Goal: Task Accomplishment & Management: Manage account settings

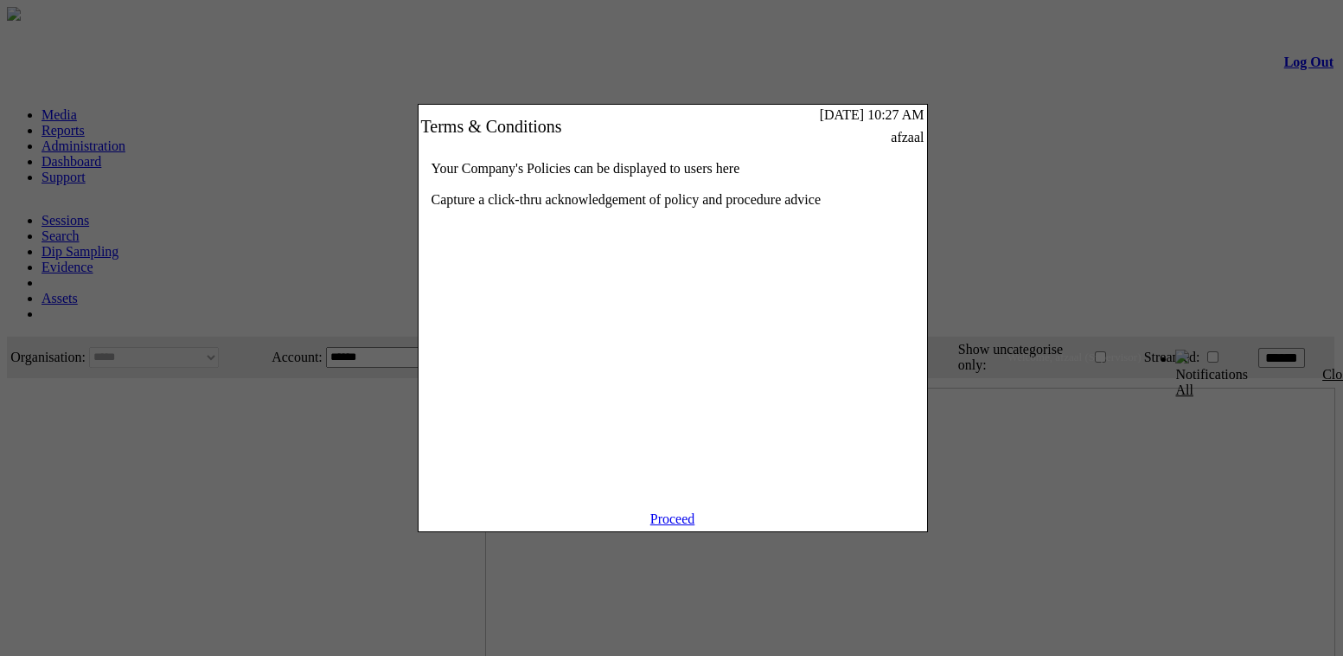
click at [665, 526] on link "Proceed" at bounding box center [672, 518] width 45 height 15
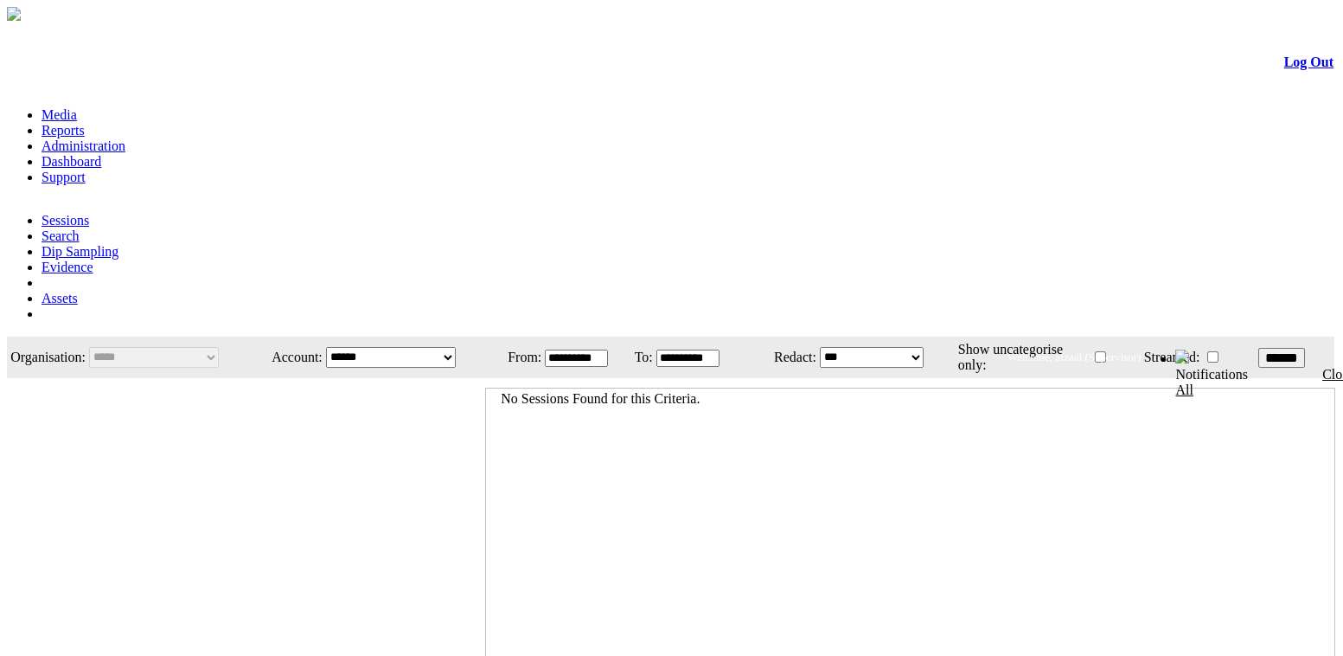
click at [125, 138] on link "Administration" at bounding box center [84, 145] width 84 height 15
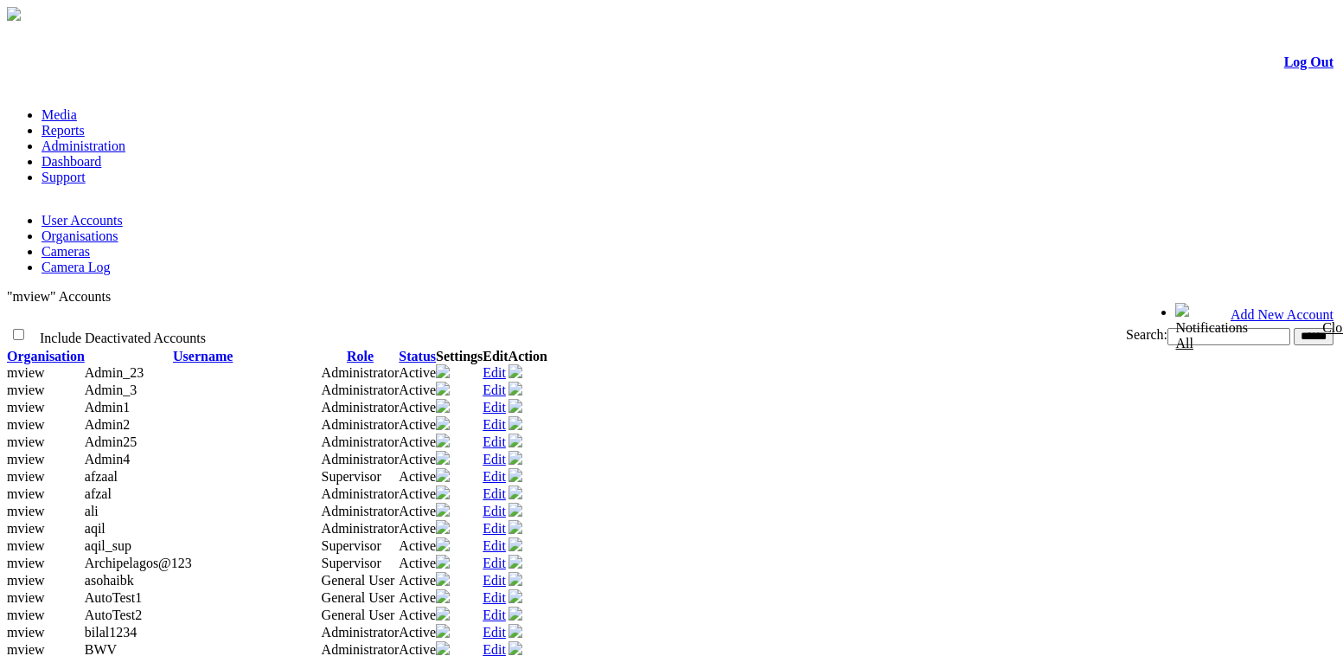
click at [118, 228] on link "Organisations" at bounding box center [80, 235] width 77 height 15
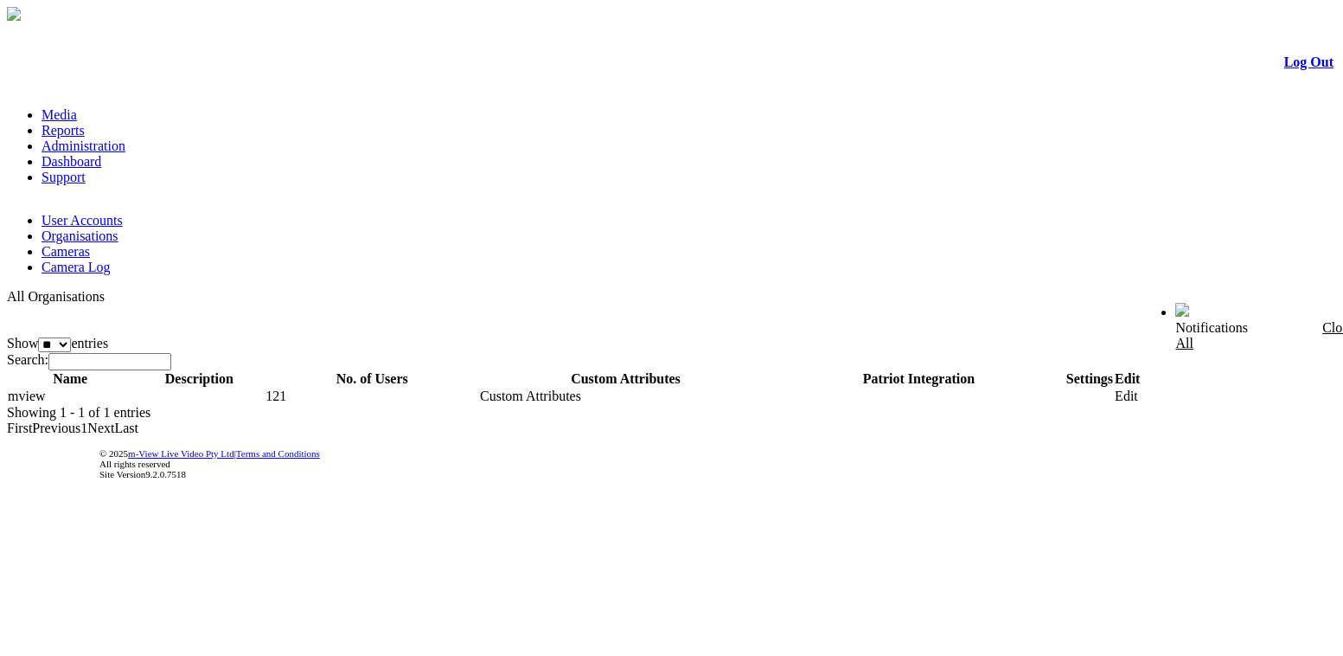
click at [54, 387] on td "mview" at bounding box center [70, 395] width 126 height 17
drag, startPoint x: 54, startPoint y: 259, endPoint x: 1326, endPoint y: 264, distance: 1271.3
click at [1324, 264] on form "Log Out Media Reports Administration Dashboard Support User Accounts Organisati…" at bounding box center [671, 257] width 1329 height 467
click at [1321, 264] on form "Log Out Media Reports Administration Dashboard Support User Accounts Organisati…" at bounding box center [671, 257] width 1329 height 467
click at [1138, 388] on link "Edit" at bounding box center [1126, 395] width 23 height 15
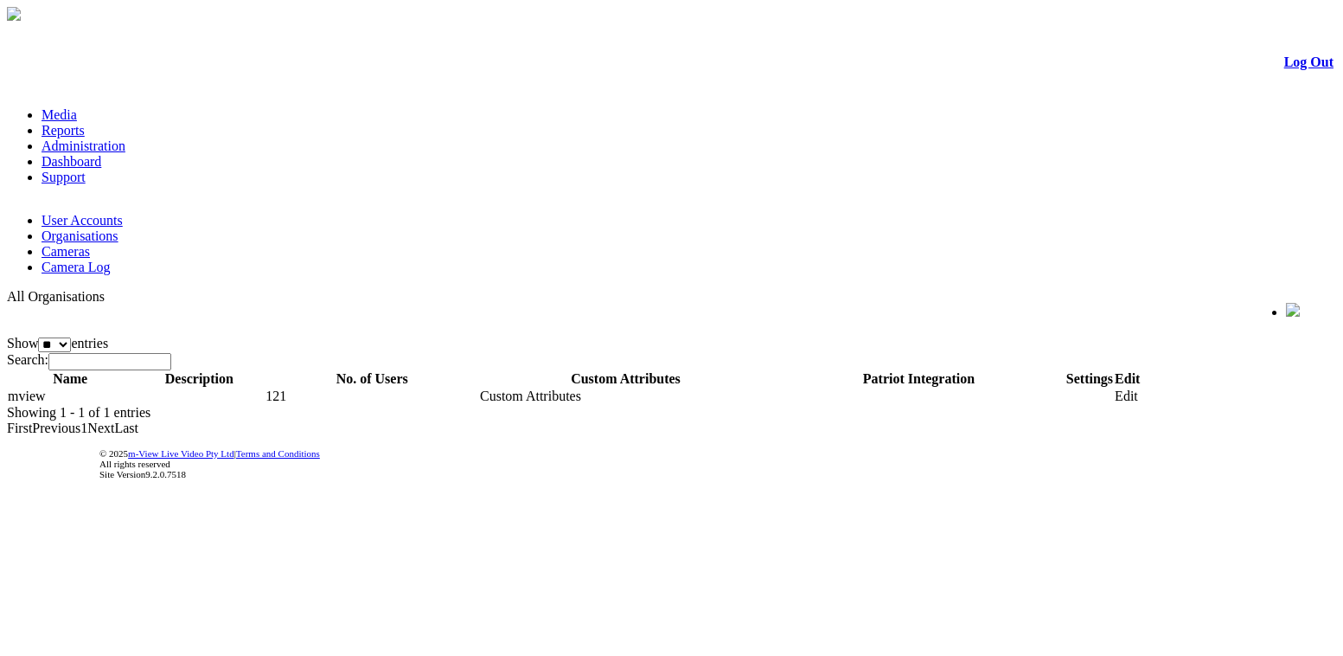
click at [1331, 267] on form "Log Out Media Reports Administration Dashboard Support User Accounts Organisati…" at bounding box center [671, 257] width 1329 height 467
click at [1138, 388] on link "Edit" at bounding box center [1126, 395] width 23 height 15
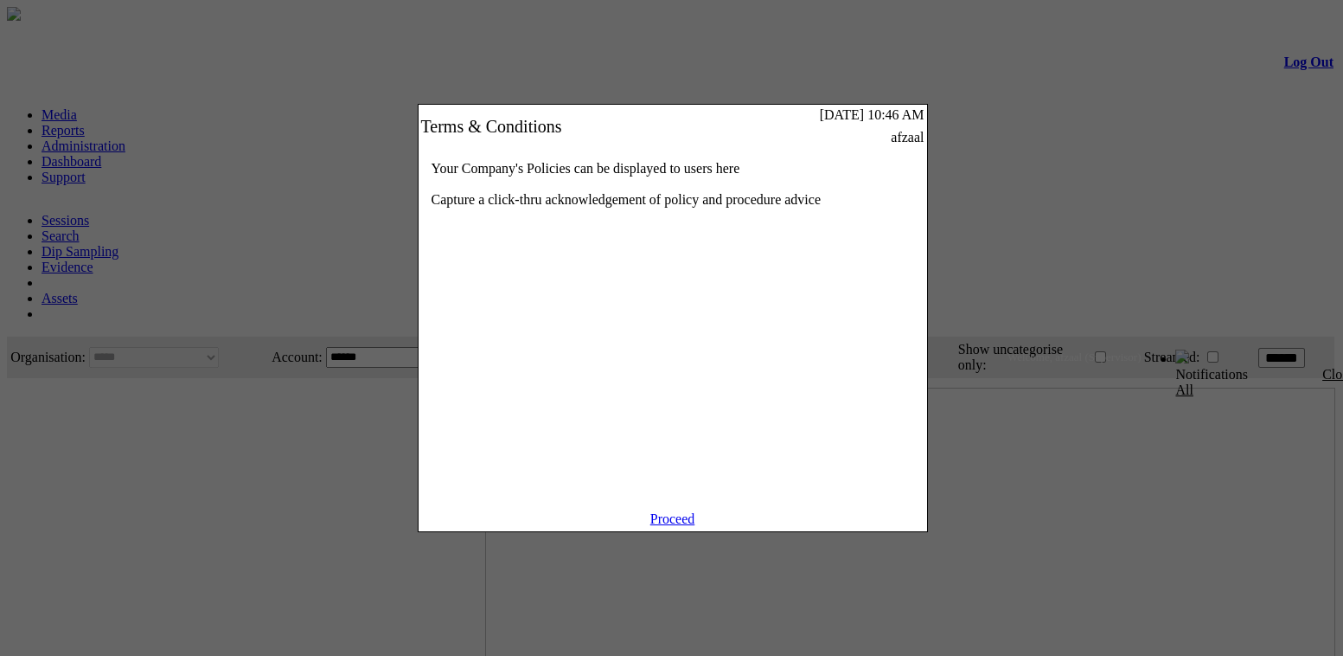
click at [677, 526] on link "Proceed" at bounding box center [672, 518] width 45 height 15
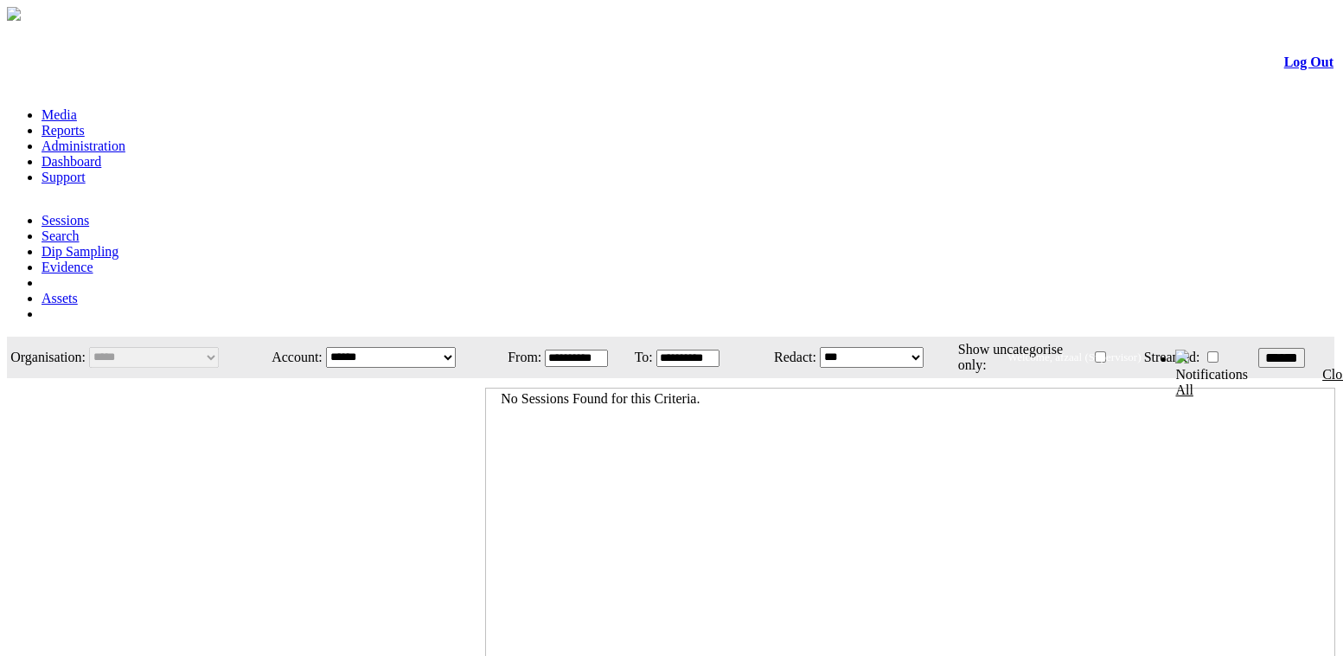
click at [125, 138] on link "Administration" at bounding box center [84, 145] width 84 height 15
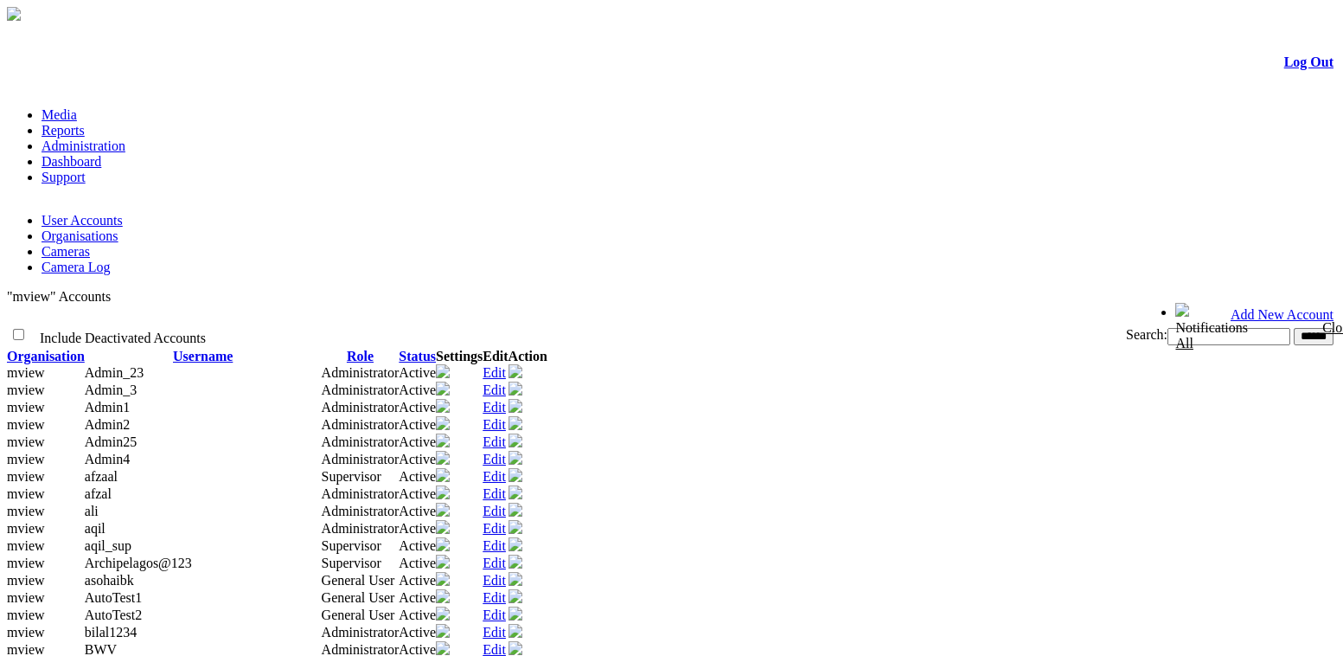
click at [118, 228] on link "Organisations" at bounding box center [80, 235] width 77 height 15
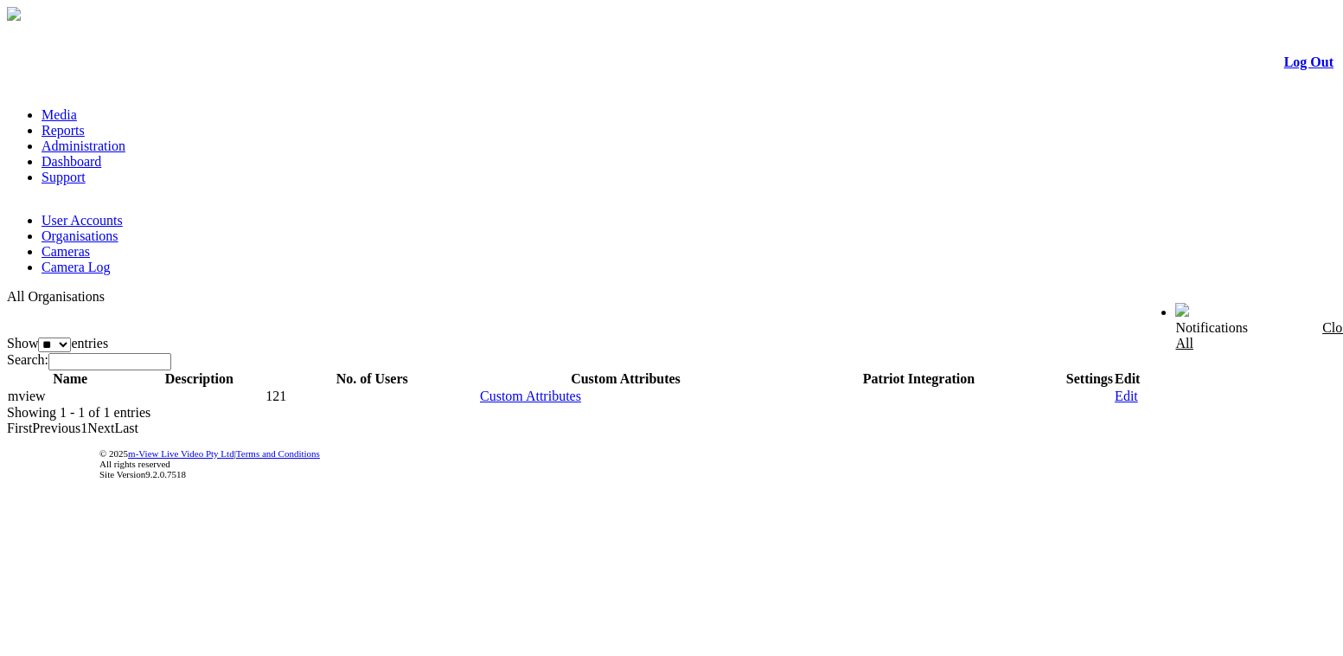
click at [1138, 388] on link "Edit" at bounding box center [1126, 395] width 23 height 15
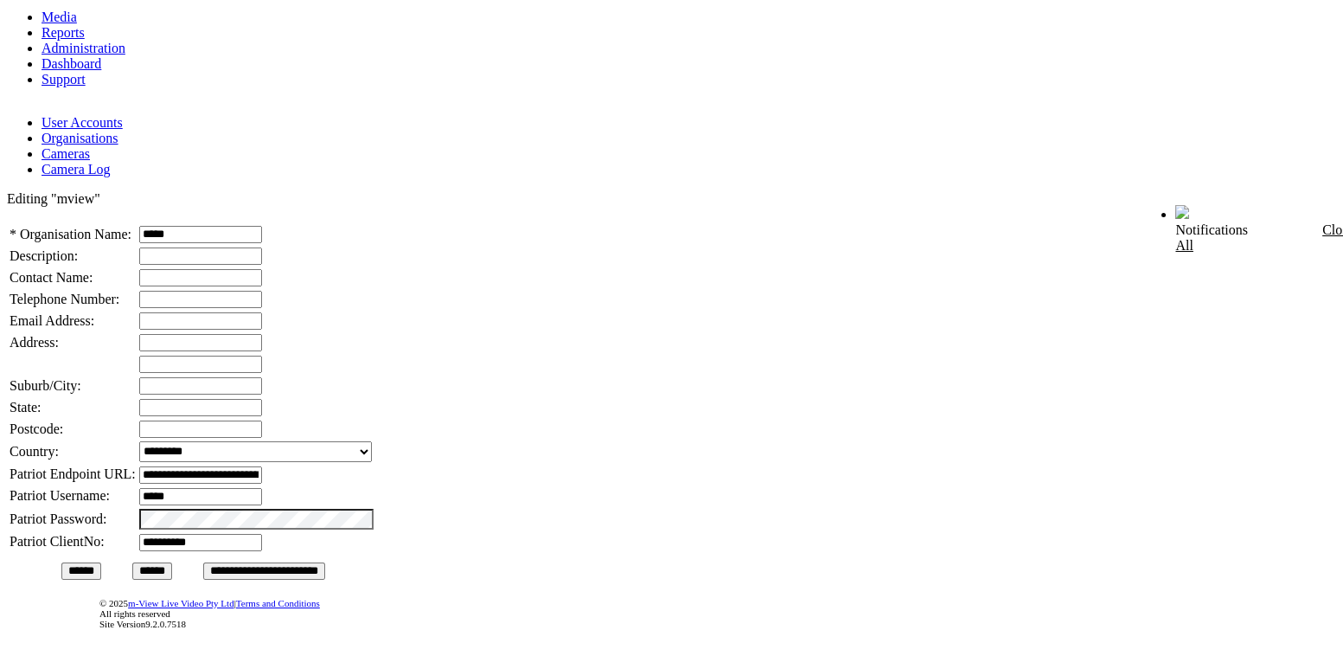
scroll to position [198, 0]
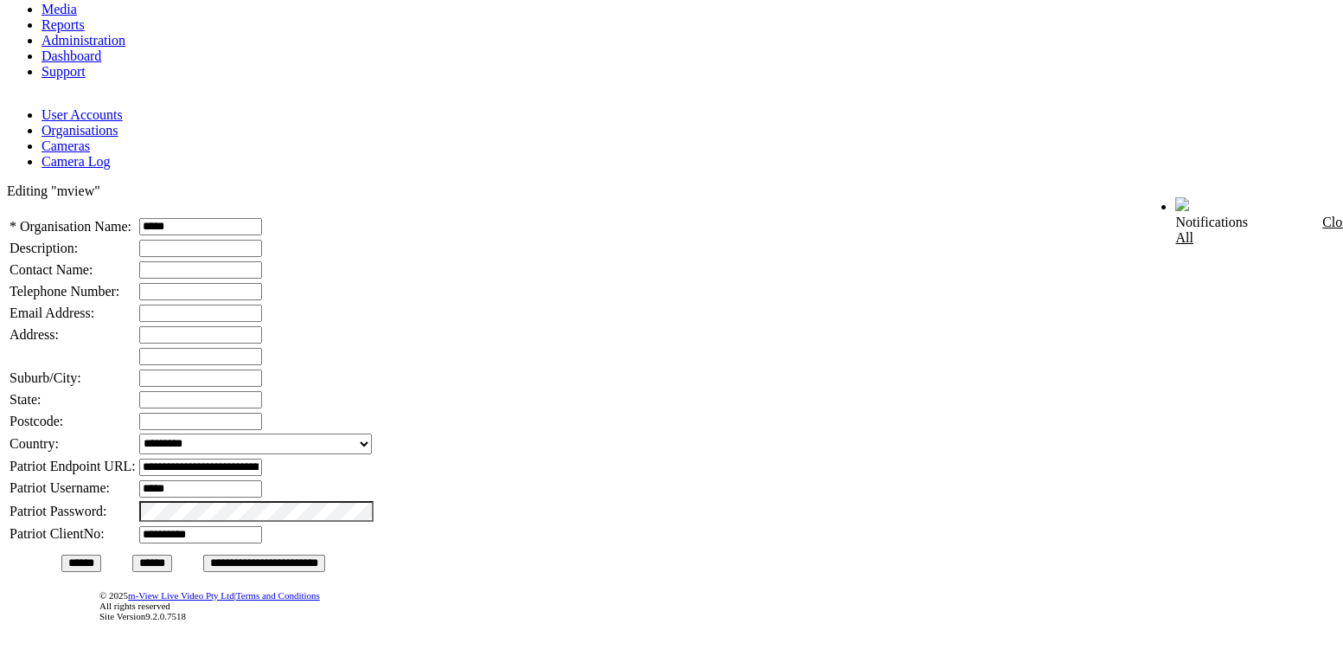
click at [44, 458] on span "Patriot Endpoint URL:" at bounding box center [73, 465] width 126 height 15
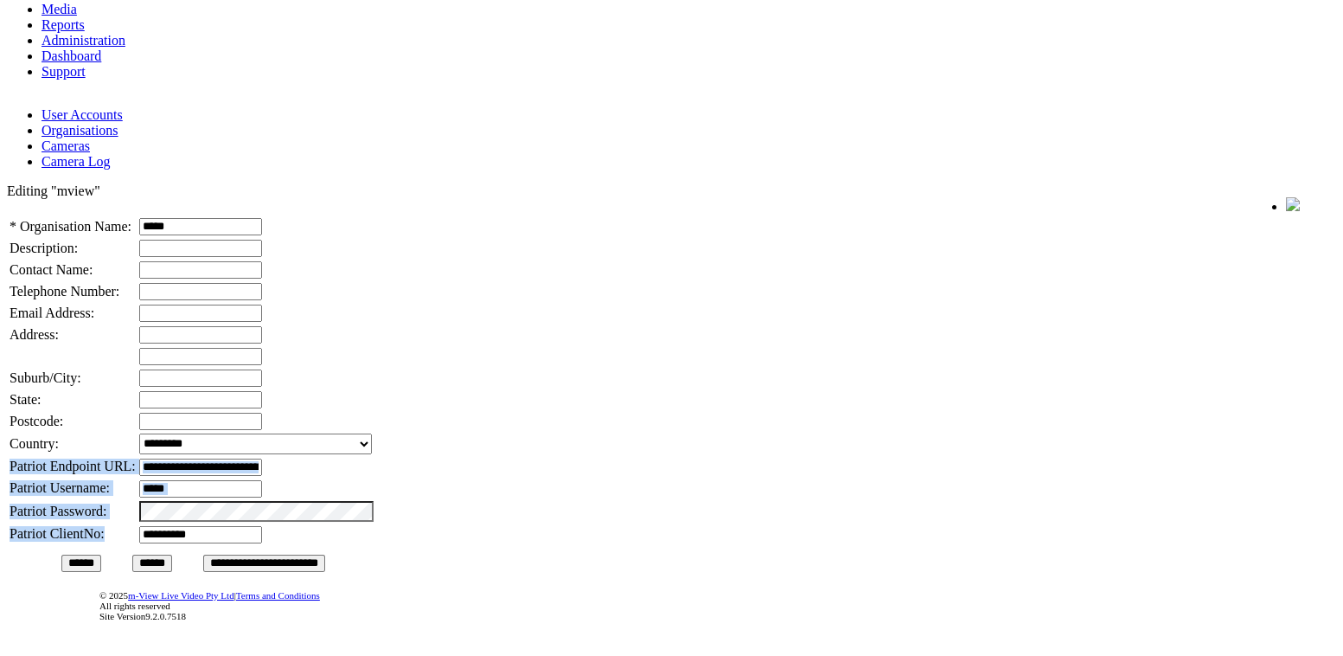
drag, startPoint x: 44, startPoint y: 340, endPoint x: 125, endPoint y: 432, distance: 122.0
click at [125, 432] on tbody "* Organisation Name: ***** Description: Contact Name: Please enter a valid Firs…" at bounding box center [193, 380] width 369 height 328
click at [324, 554] on input "**********" at bounding box center [264, 562] width 122 height 17
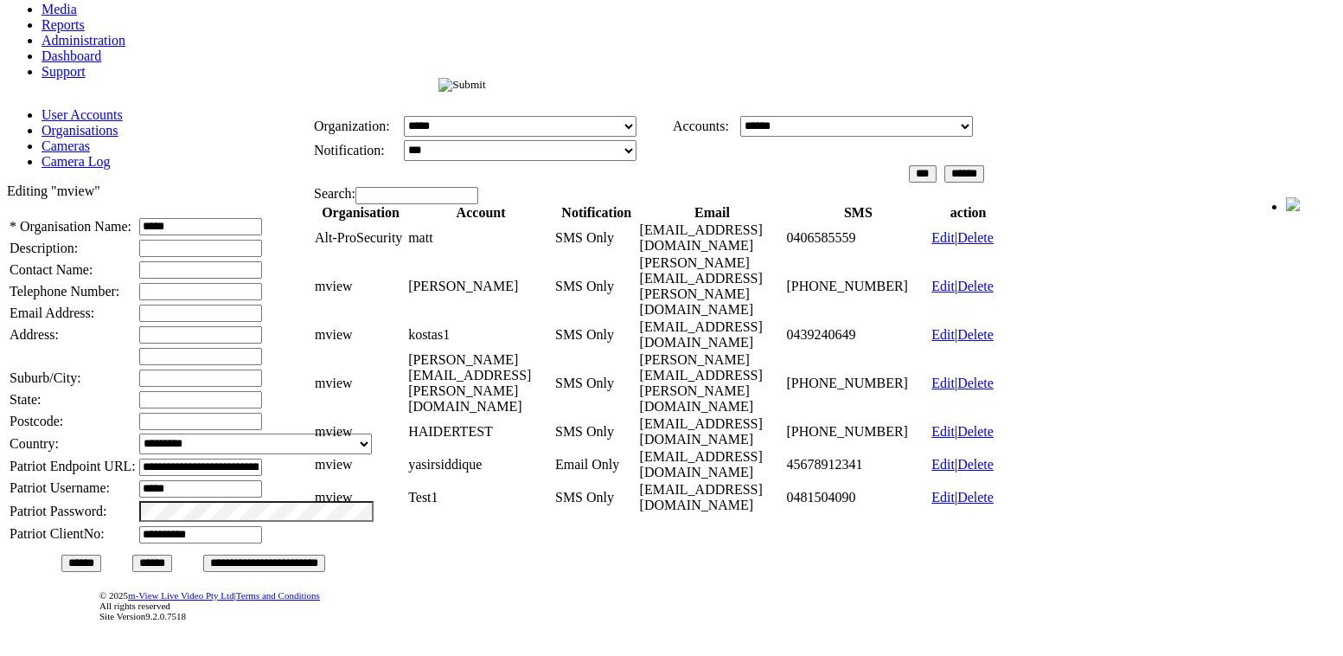
click at [486, 86] on input "image" at bounding box center [462, 85] width 48 height 14
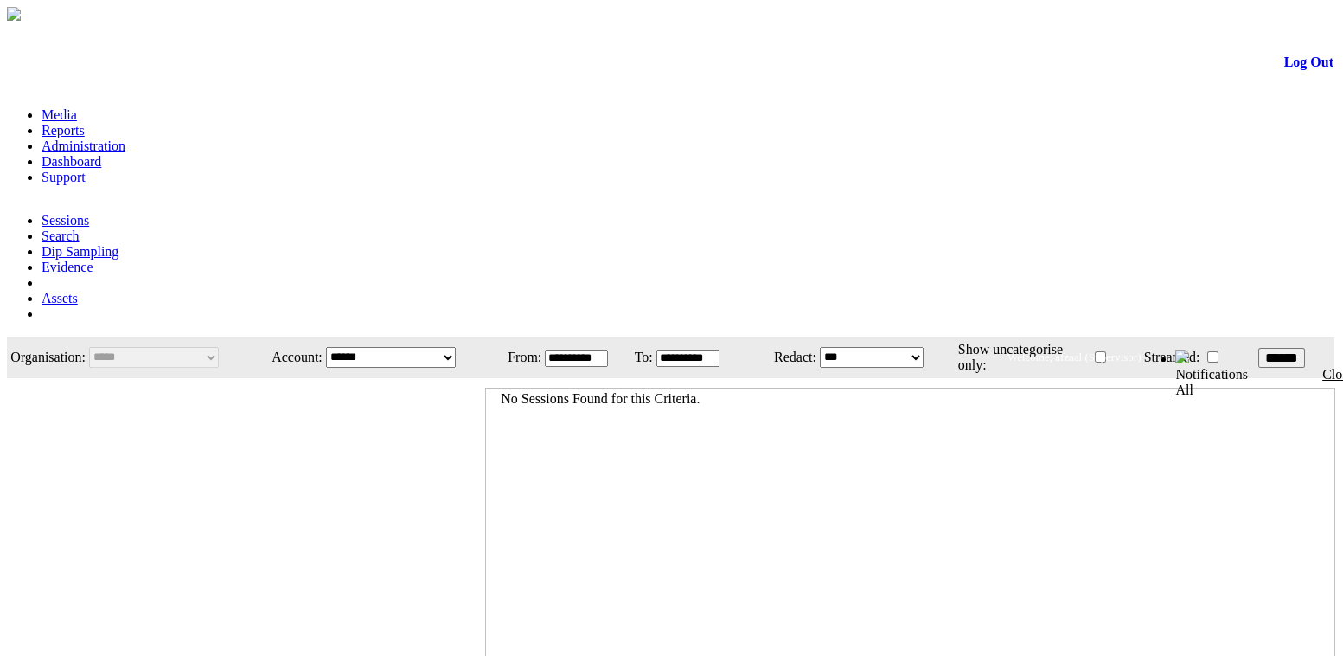
click at [125, 138] on link "Administration" at bounding box center [84, 145] width 84 height 15
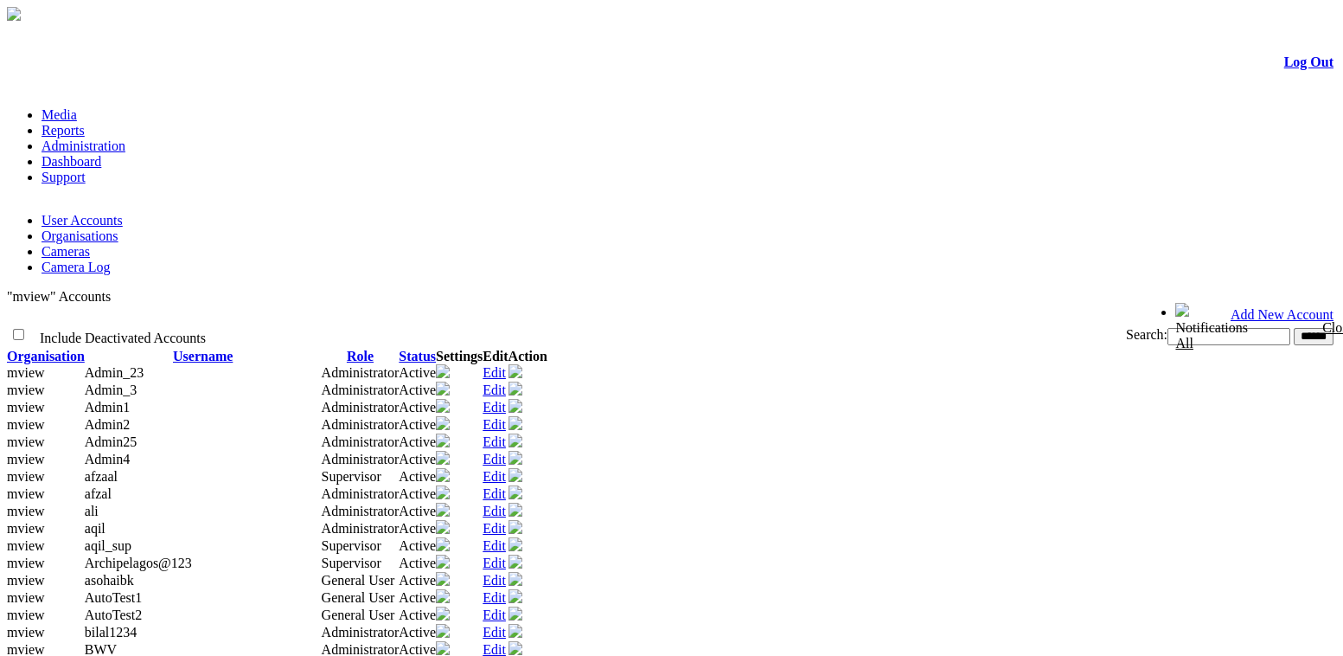
click at [118, 228] on link "Organisations" at bounding box center [80, 235] width 77 height 15
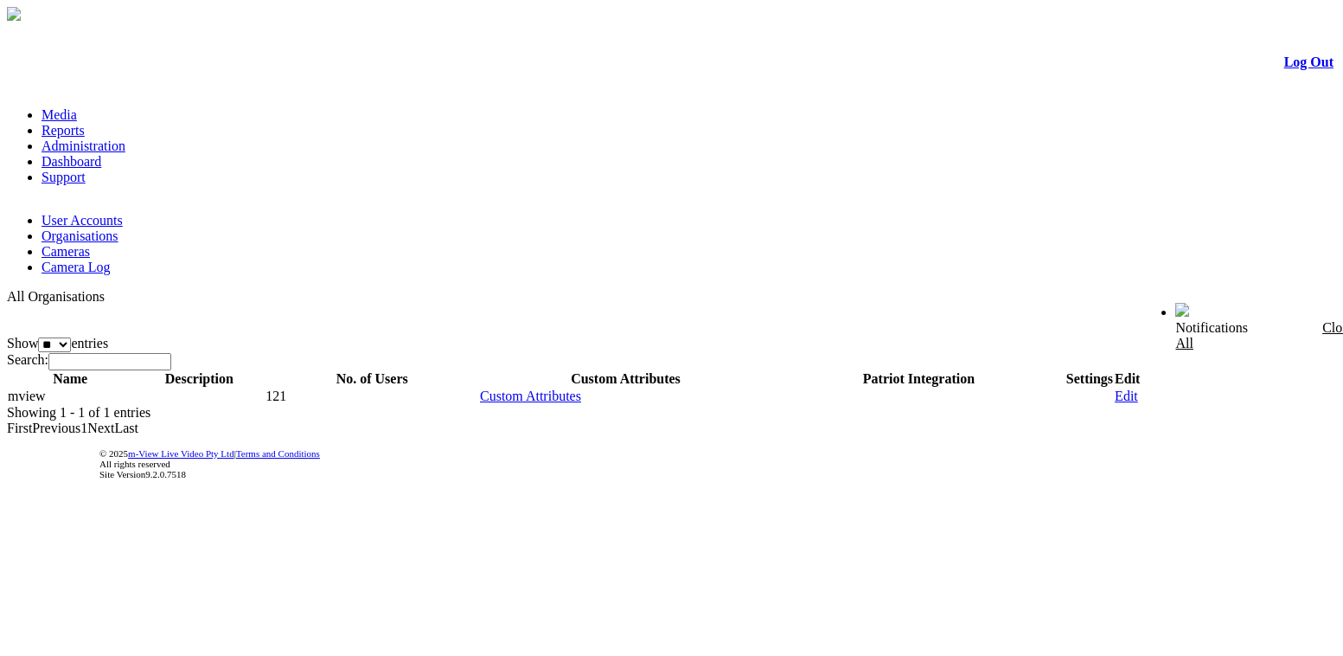
click at [1138, 388] on link "Edit" at bounding box center [1126, 395] width 23 height 15
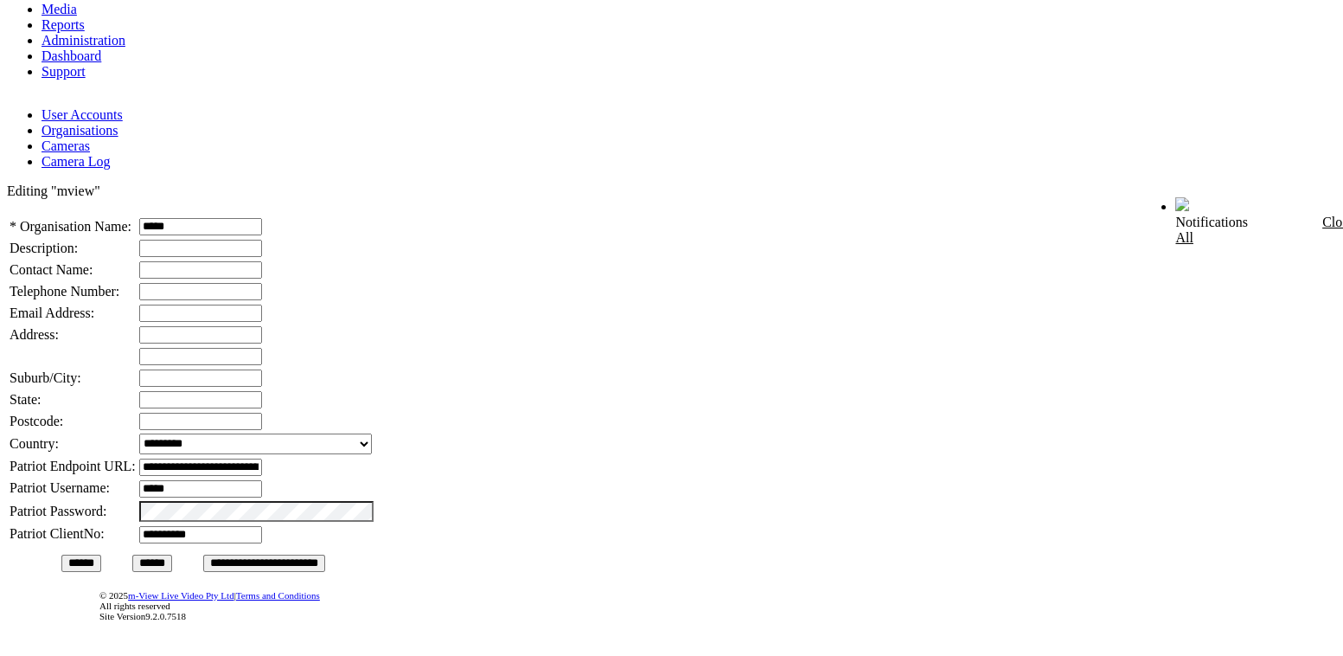
scroll to position [198, 0]
